Goal: Check status: Check status

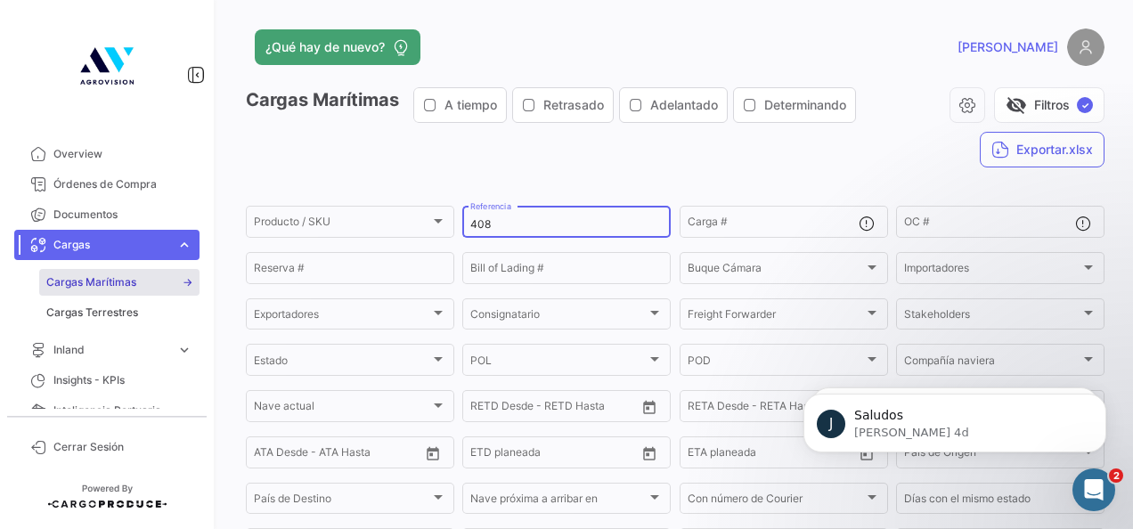
click at [520, 221] on input "408" at bounding box center [566, 224] width 192 height 12
type input "426"
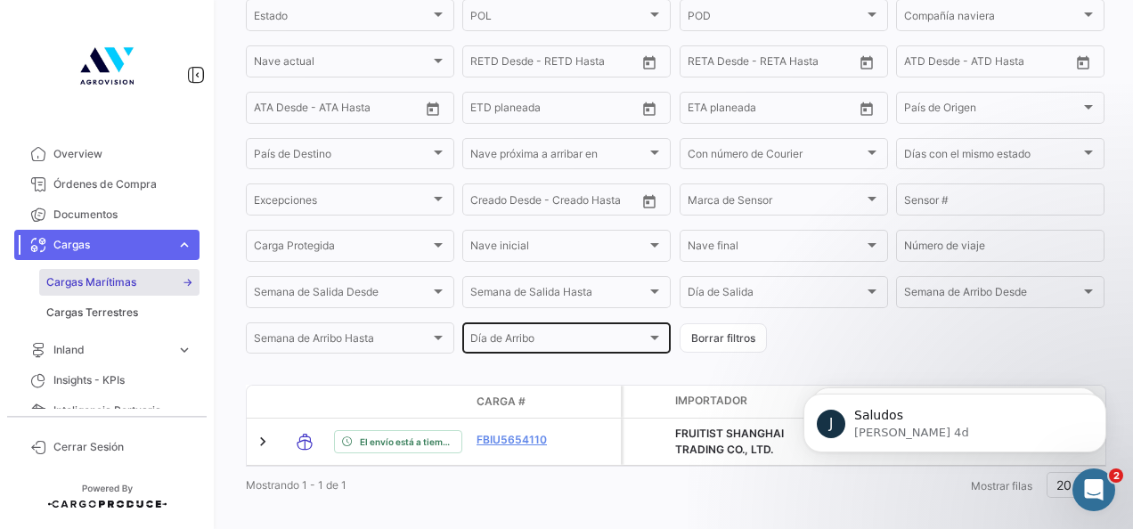
scroll to position [380, 0]
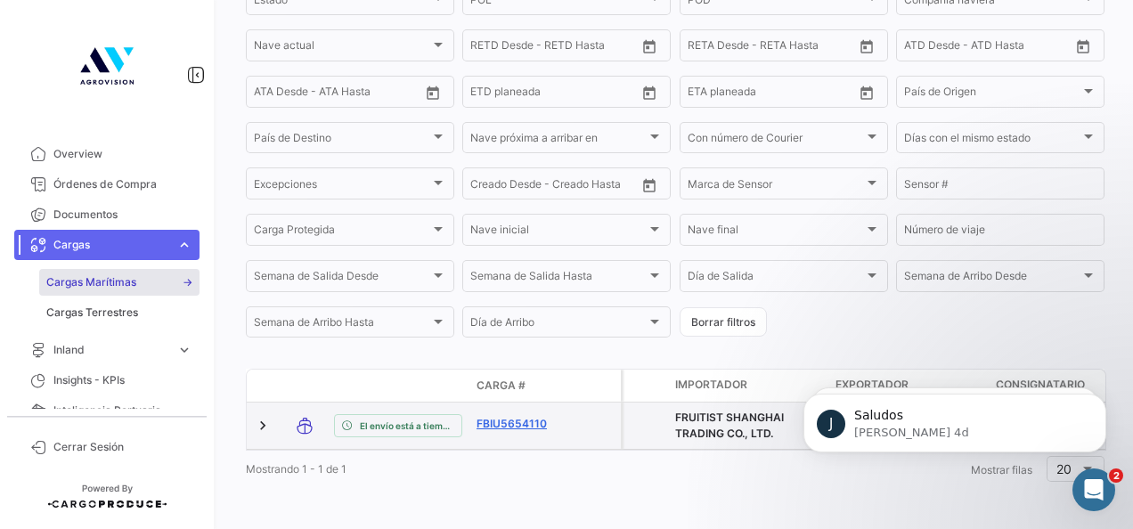
click at [529, 416] on link "FBIU5654110" at bounding box center [523, 424] width 93 height 16
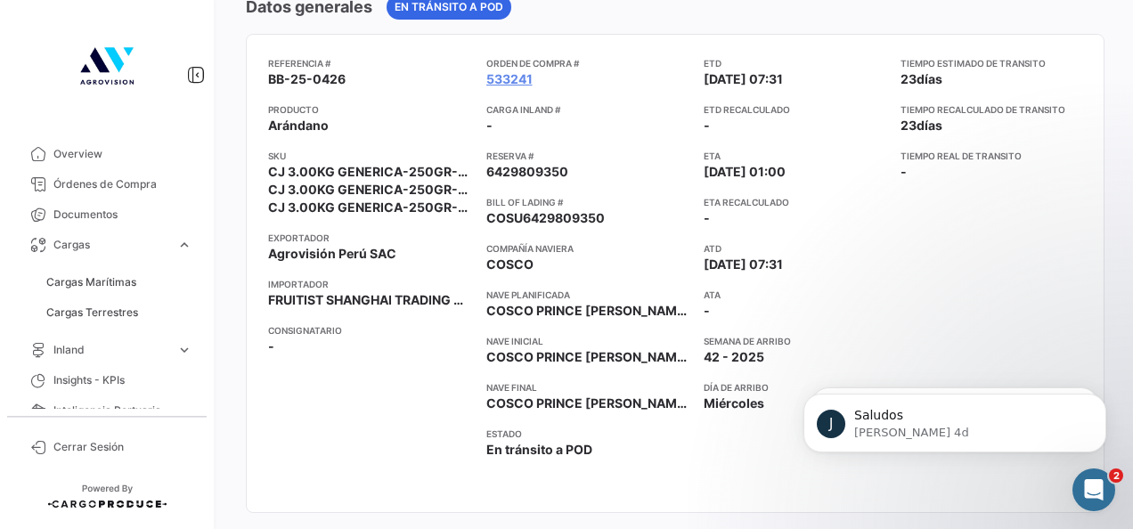
scroll to position [67, 0]
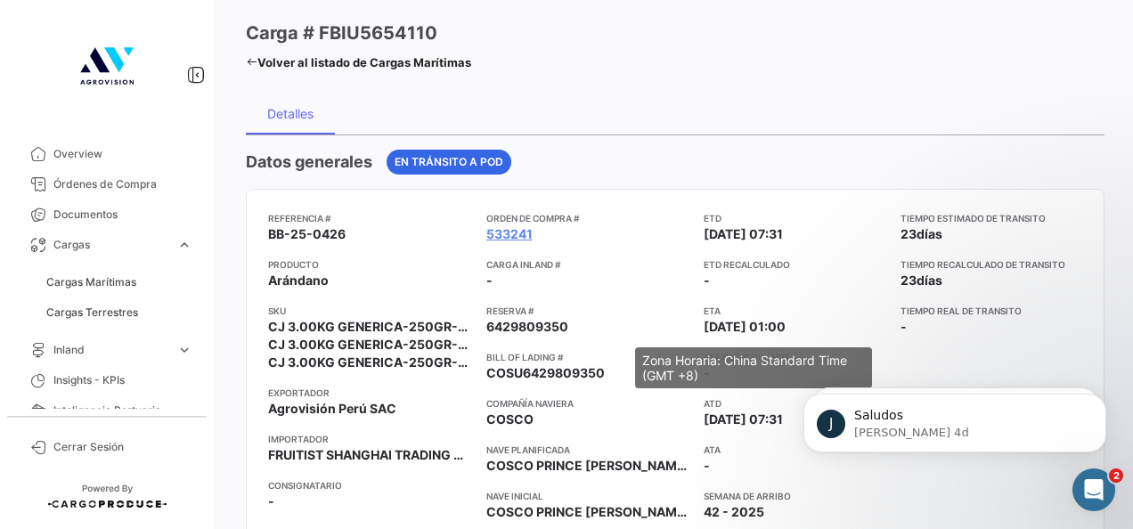
drag, startPoint x: 816, startPoint y: 326, endPoint x: 699, endPoint y: 325, distance: 116.7
click at [704, 325] on app-card-info-label "ETA [DATE] 01:00" at bounding box center [795, 320] width 183 height 32
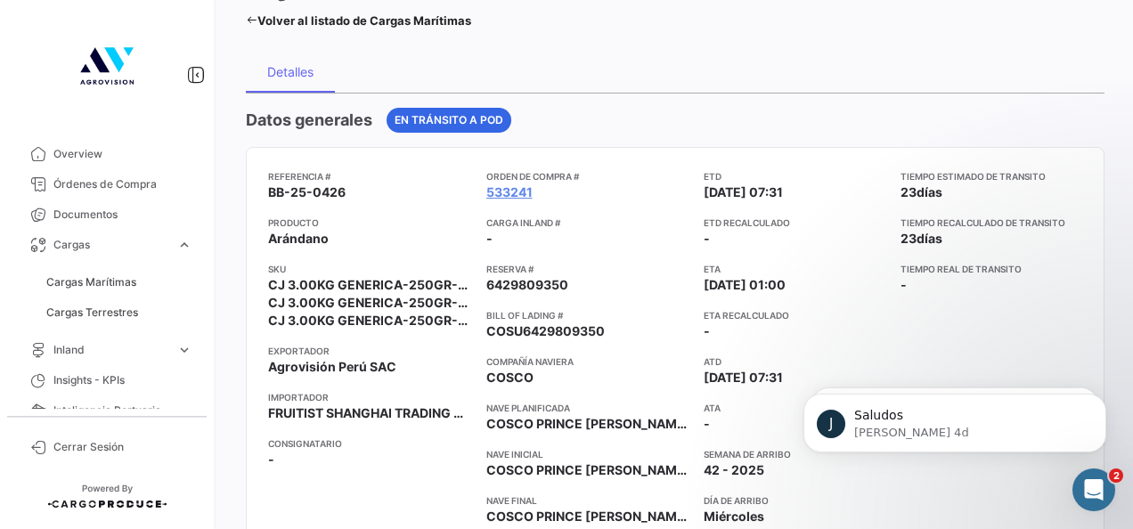
scroll to position [94, 0]
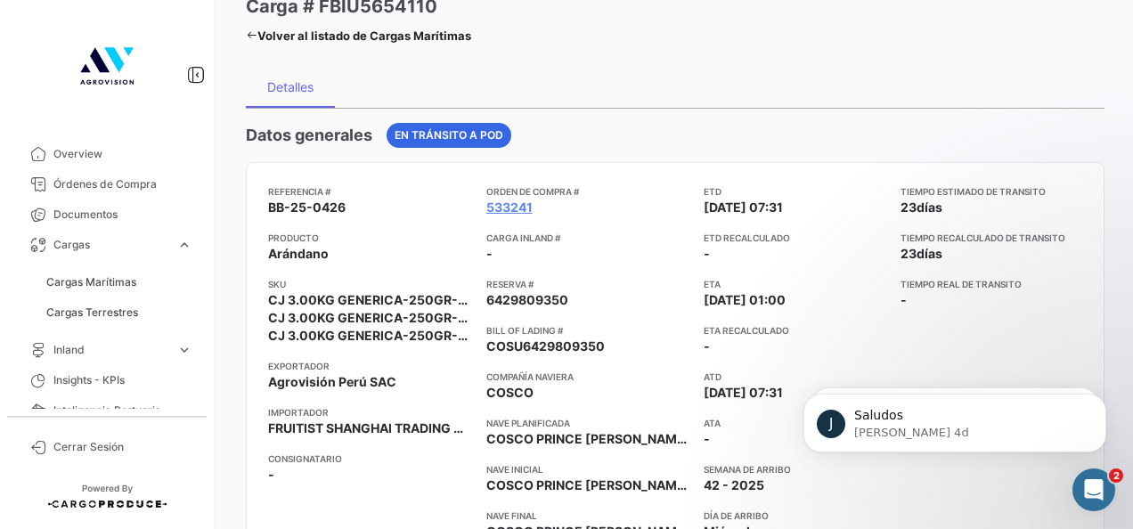
click at [788, 331] on app-card-info-title "ETA Recalculado" at bounding box center [795, 330] width 183 height 14
drag, startPoint x: 699, startPoint y: 290, endPoint x: 817, endPoint y: 296, distance: 117.7
click at [817, 296] on app-card-info-label "ETA [DATE] 01:00" at bounding box center [795, 293] width 183 height 32
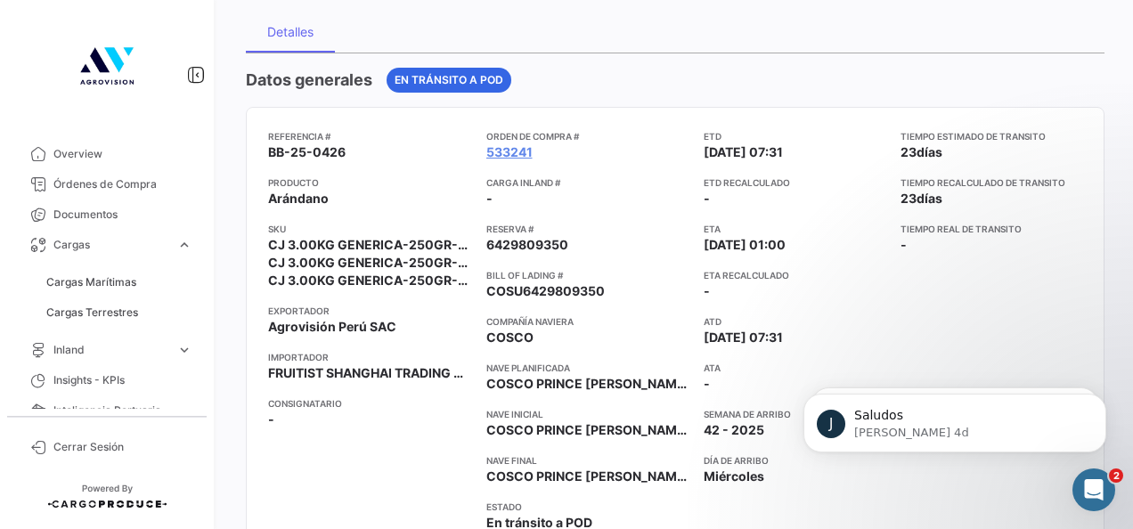
scroll to position [150, 0]
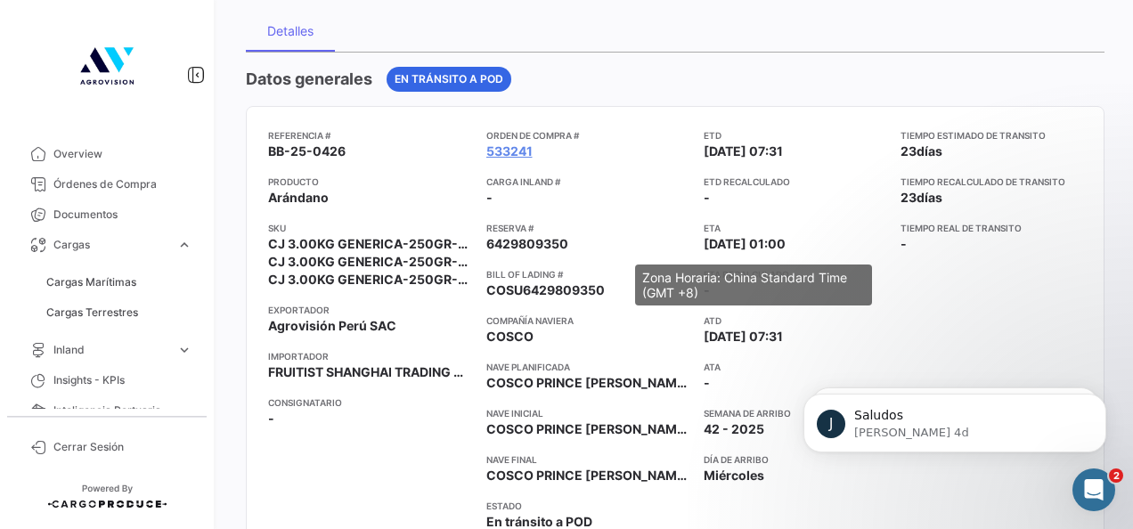
drag, startPoint x: 815, startPoint y: 242, endPoint x: 702, endPoint y: 238, distance: 113.2
click at [704, 238] on app-card-info-label "ETA [DATE] 01:00" at bounding box center [795, 237] width 183 height 32
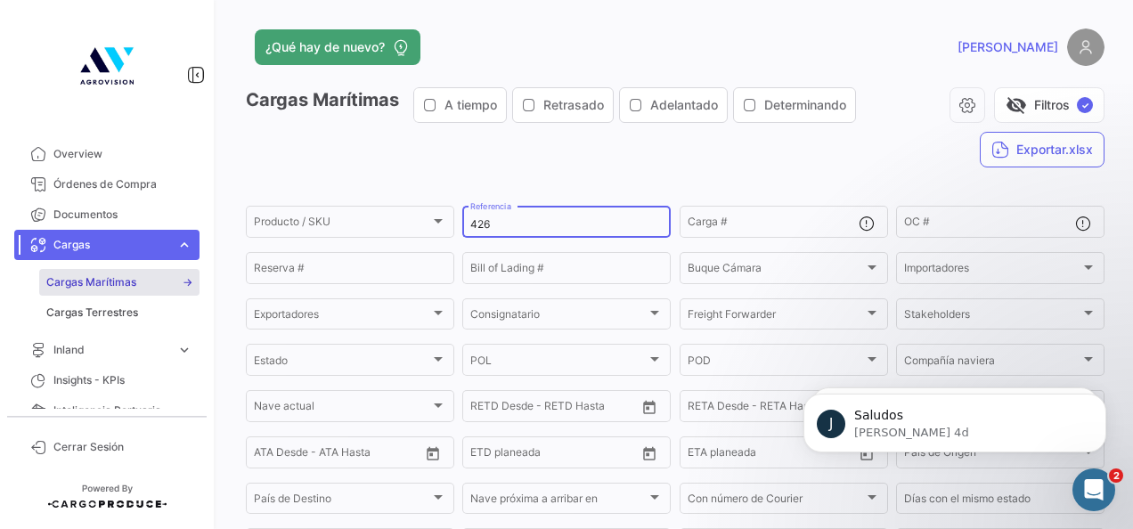
click at [519, 223] on input "426" at bounding box center [566, 224] width 192 height 12
type input "326"
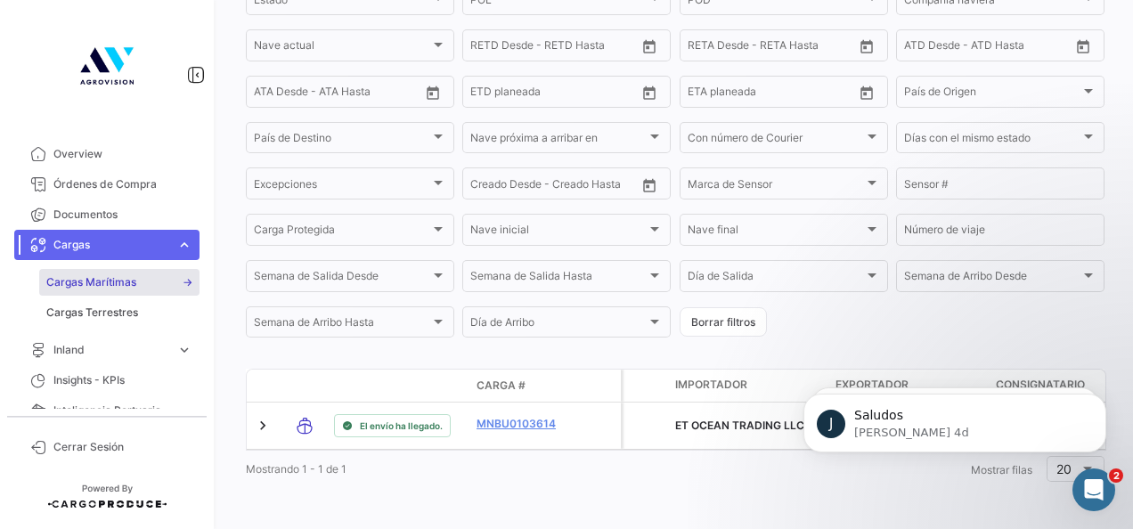
scroll to position [380, 0]
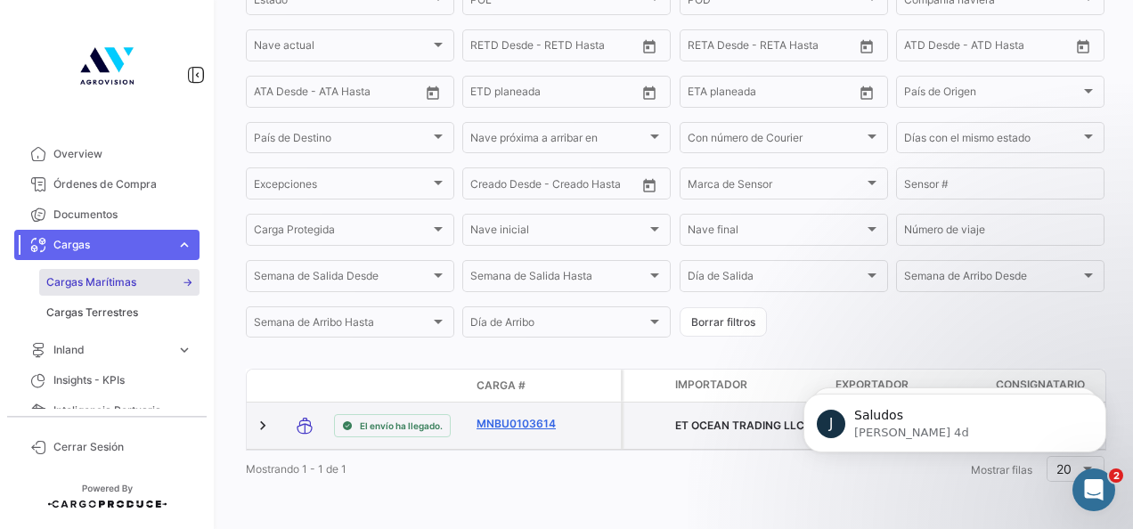
click at [483, 416] on link "MNBU0103614" at bounding box center [523, 424] width 93 height 16
